Goal: Task Accomplishment & Management: Use online tool/utility

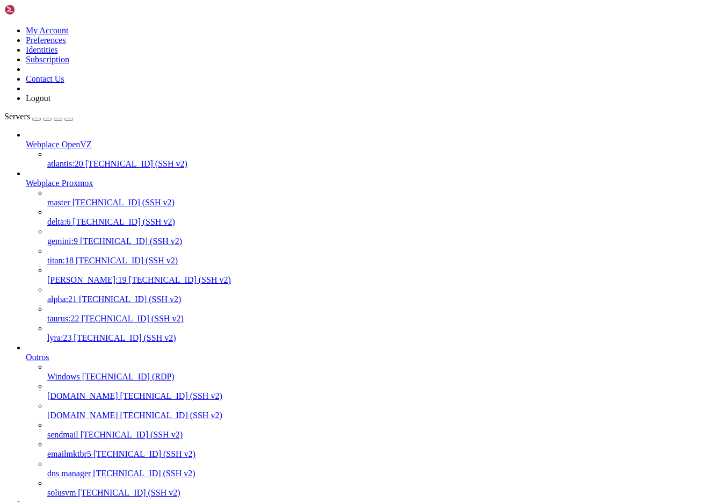
scroll to position [357, 0]
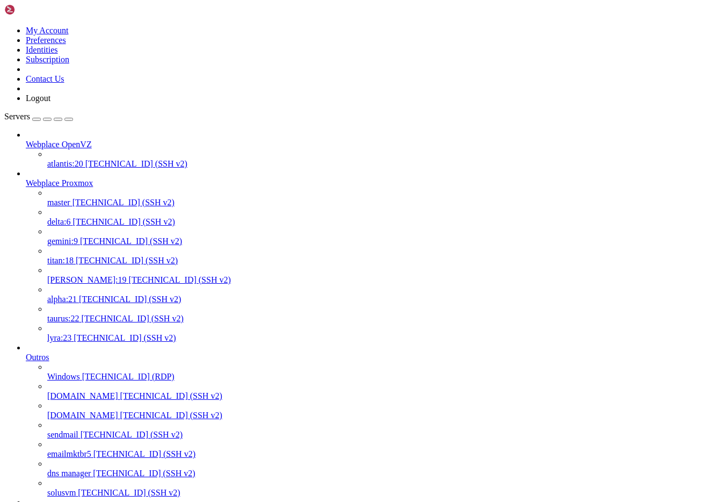
scroll to position [0, 0]
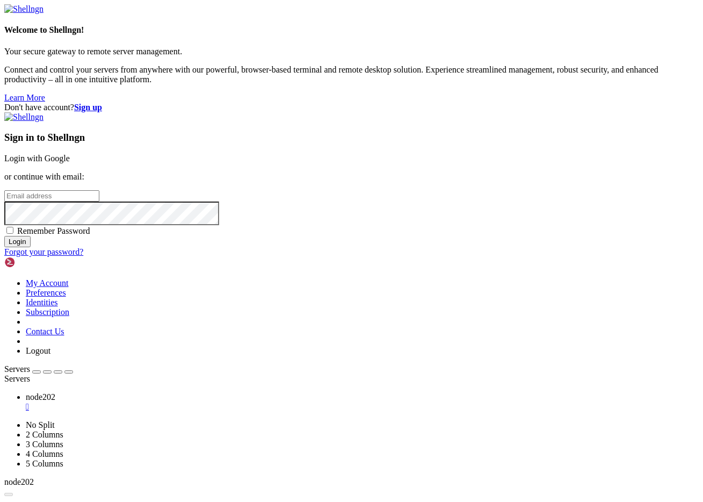
type input "[PERSON_NAME][EMAIL_ADDRESS][DOMAIN_NAME]"
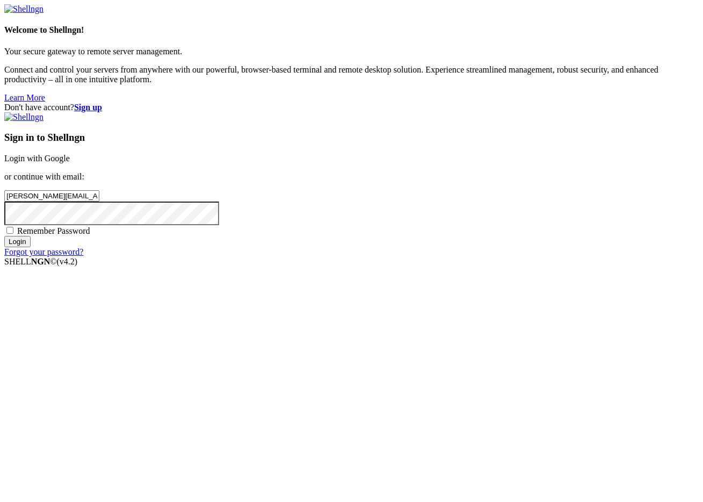
click at [31, 247] on input "Login" at bounding box center [17, 241] width 26 height 11
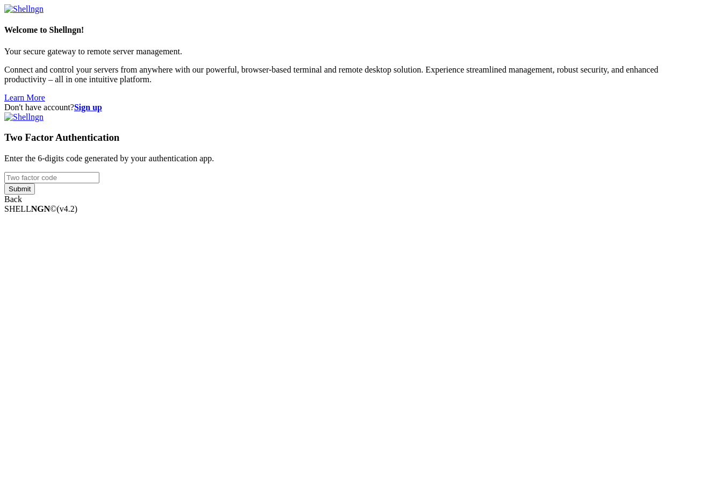
click at [99, 183] on input "number" at bounding box center [51, 177] width 95 height 11
type input "0"
click at [4, 183] on input "Submit" at bounding box center [19, 188] width 31 height 11
drag, startPoint x: 408, startPoint y: 244, endPoint x: 280, endPoint y: 233, distance: 128.3
click at [280, 214] on div "Don't have account? Sign up Two Factor Authentication Enter the 6-digits code g…" at bounding box center [351, 158] width 694 height 111
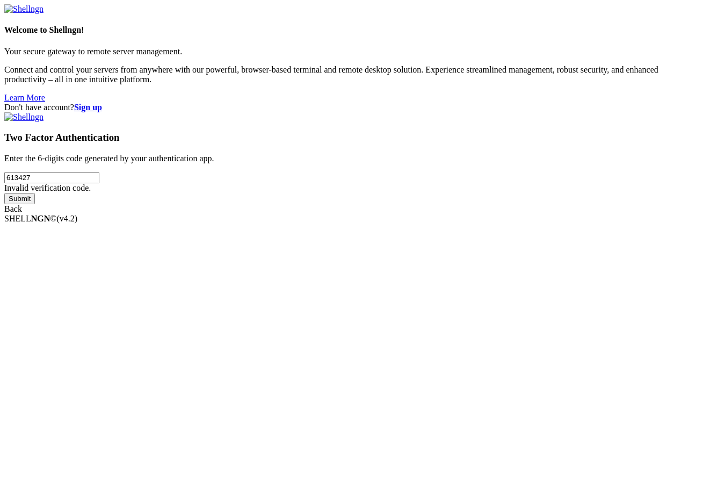
type input "613427"
click at [4, 193] on input "Submit" at bounding box center [19, 198] width 31 height 11
